Goal: Information Seeking & Learning: Learn about a topic

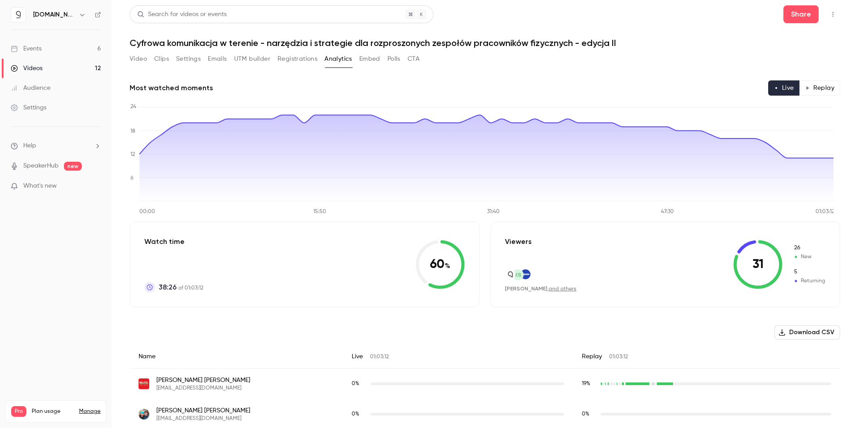
click at [53, 69] on link "Videos 12" at bounding box center [56, 69] width 112 height 20
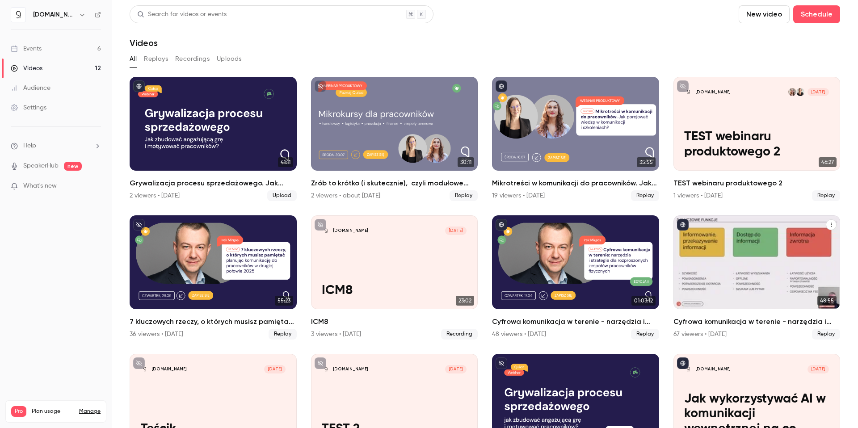
click at [708, 322] on h2 "Cyfrowa komunikacja w terenie - narzędzia i strategie dla rozproszonych zespołó…" at bounding box center [757, 322] width 167 height 11
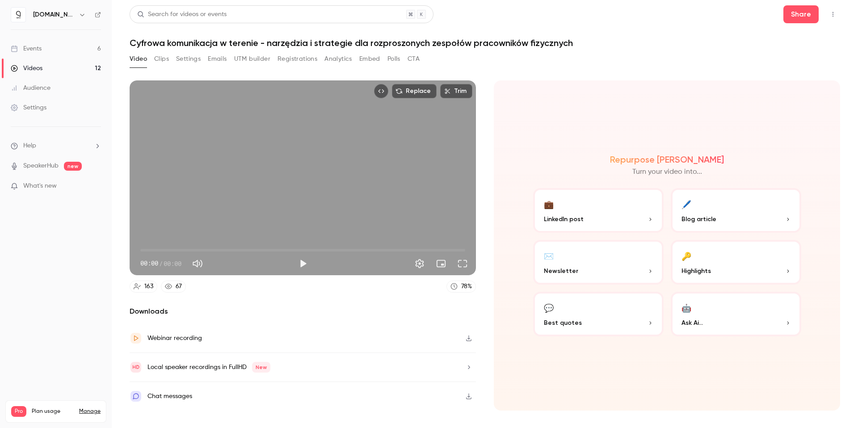
click at [333, 59] on button "Analytics" at bounding box center [339, 59] width 28 height 14
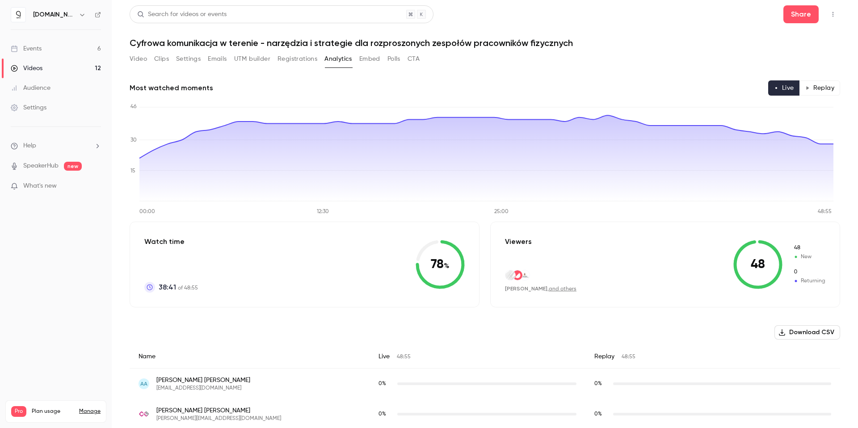
click at [291, 57] on button "Registrations" at bounding box center [298, 59] width 40 height 14
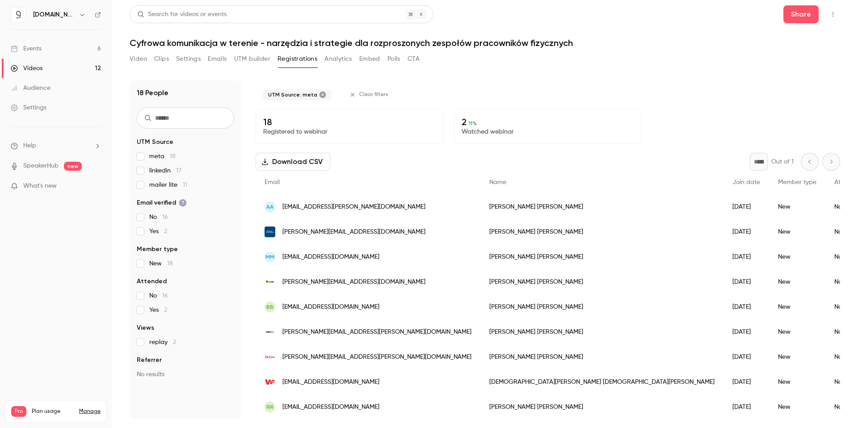
click at [39, 67] on div "Videos" at bounding box center [27, 68] width 32 height 9
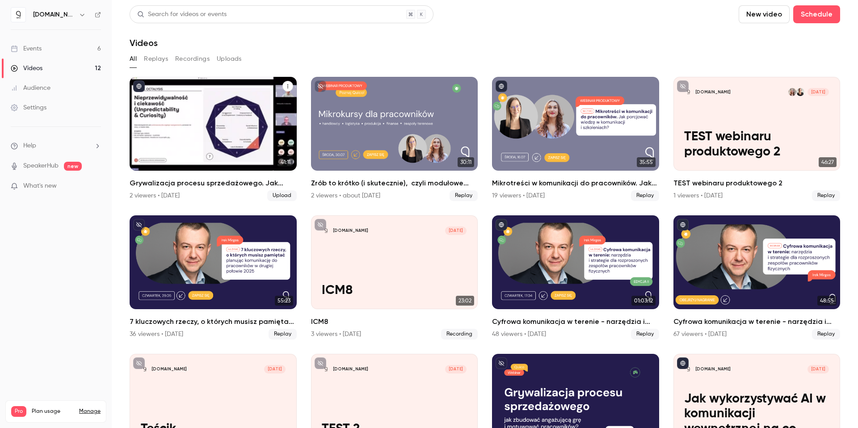
click at [166, 179] on h2 "Grywalizacja procesu sprzedażowego. Jak zbudować angażującą grę  i motywować pr…" at bounding box center [213, 183] width 167 height 11
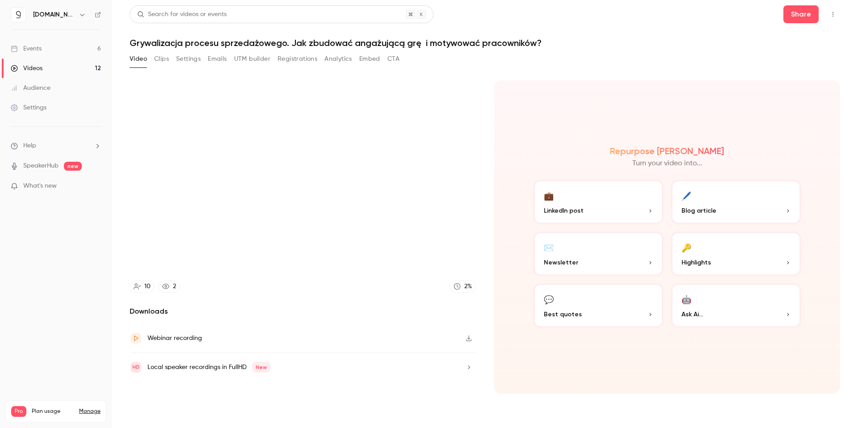
click at [288, 59] on button "Registrations" at bounding box center [298, 59] width 40 height 14
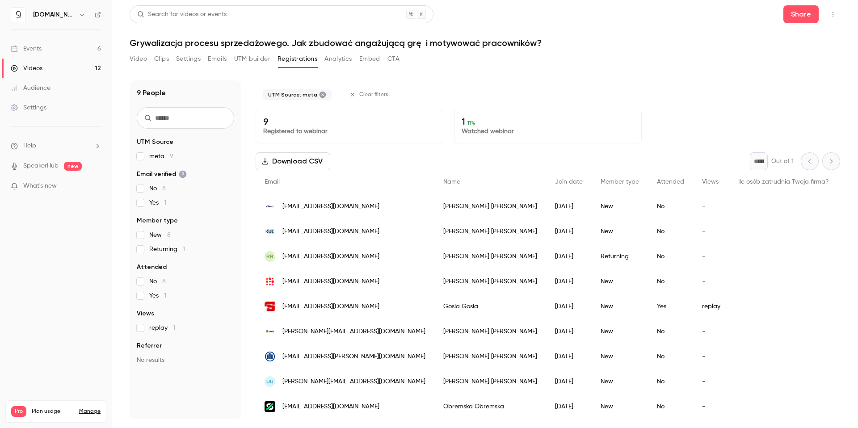
scroll to position [7, 0]
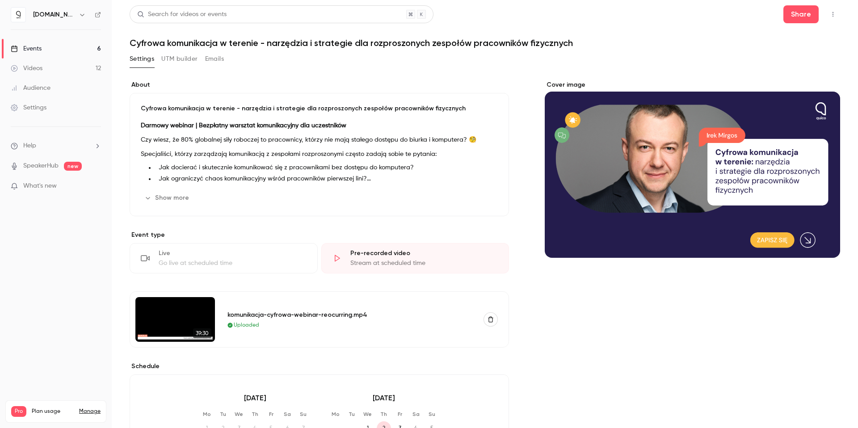
click at [147, 59] on button "Settings" at bounding box center [142, 59] width 25 height 14
